Goal: Navigation & Orientation: Find specific page/section

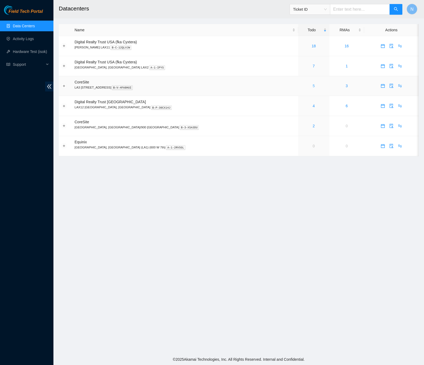
click at [313, 87] on link "5" at bounding box center [314, 86] width 2 height 4
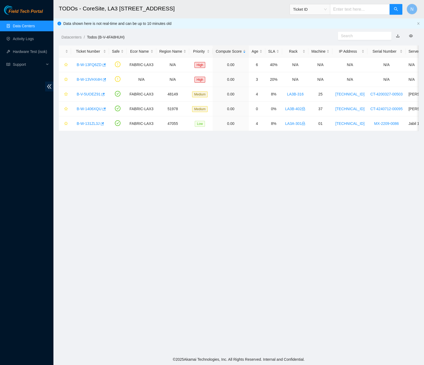
click at [13, 25] on link "Data Centers" at bounding box center [24, 26] width 22 height 4
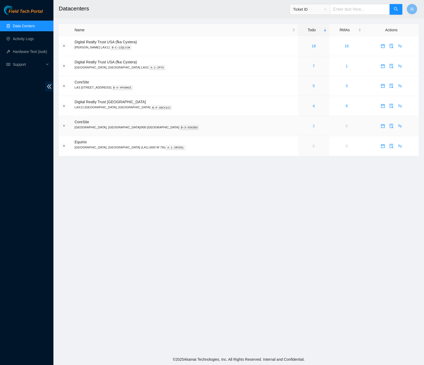
click at [313, 126] on link "2" at bounding box center [314, 126] width 2 height 4
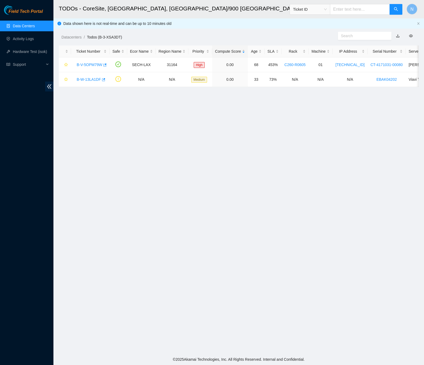
click at [30, 24] on link "Data Centers" at bounding box center [24, 26] width 22 height 4
